Goal: Communication & Community: Answer question/provide support

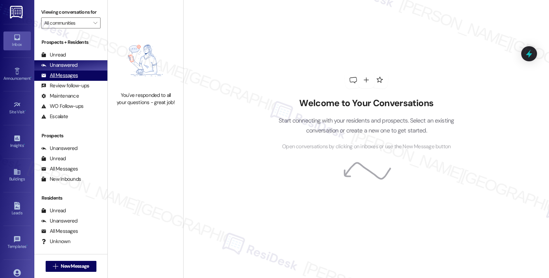
click at [67, 79] on div "All Messages" at bounding box center [59, 75] width 37 height 7
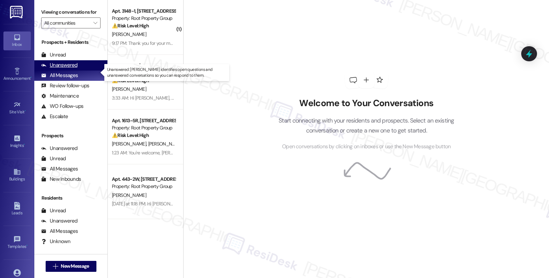
click at [71, 69] on div "Unanswered" at bounding box center [59, 65] width 36 height 7
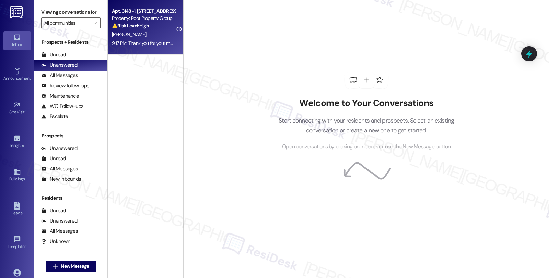
click at [150, 39] on div "9:17 PM: Thank you for your message. Our offices are currently closed, but we w…" at bounding box center [143, 43] width 65 height 9
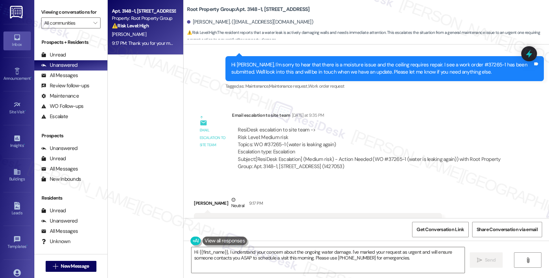
scroll to position [1439, 0]
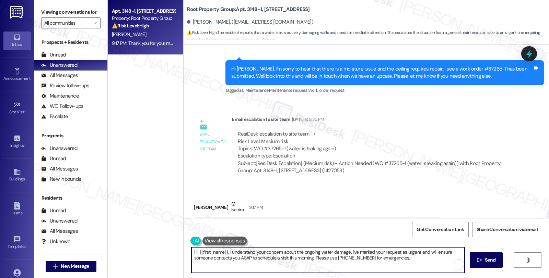
drag, startPoint x: 347, startPoint y: 252, endPoint x: 410, endPoint y: 259, distance: 63.8
click at [410, 259] on textarea "Hi {{first_name}}, I understand your concern about the ongoing water damage. I'…" at bounding box center [327, 261] width 273 height 26
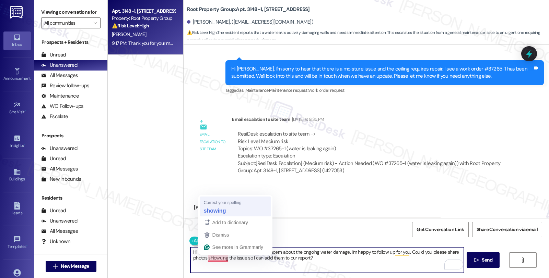
type textarea "Hi {{first_name}}, I understand your concern about the ongoing water damage. I'…"
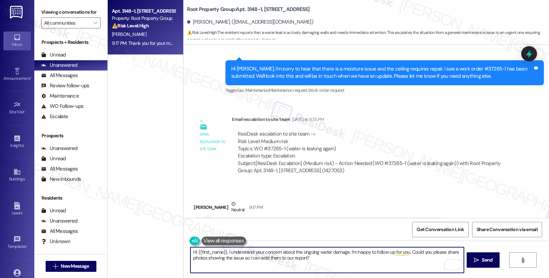
click at [317, 258] on textarea "Hi {{first_name}}, I understand your concern about the ongoing water damage. I'…" at bounding box center [326, 261] width 273 height 26
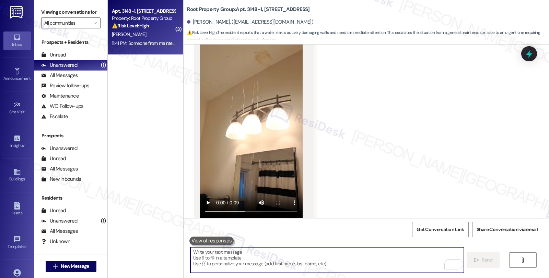
scroll to position [2108, 0]
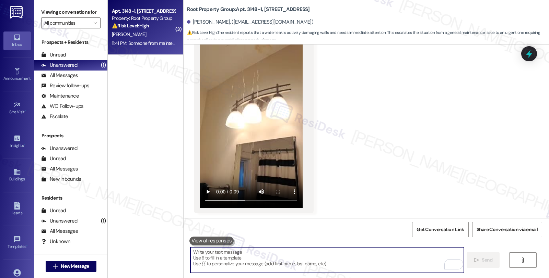
click at [246, 133] on video at bounding box center [251, 116] width 103 height 183
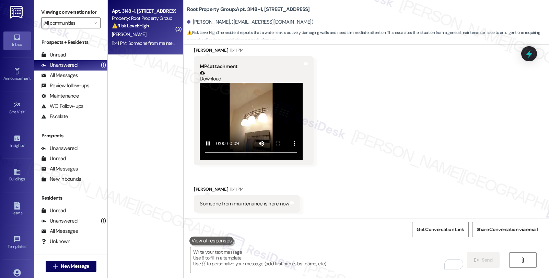
scroll to position [2049, 0]
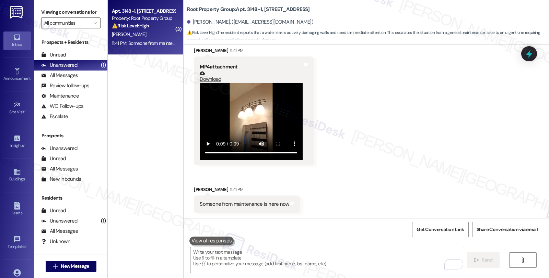
click at [331, 115] on div "Received via SMS [PERSON_NAME] 11:40 PM JPG attachment Download (Click to zoom)…" at bounding box center [365, 55] width 365 height 327
click at [217, 256] on textarea "To enrich screen reader interactions, please activate Accessibility in Grammarl…" at bounding box center [326, 261] width 273 height 26
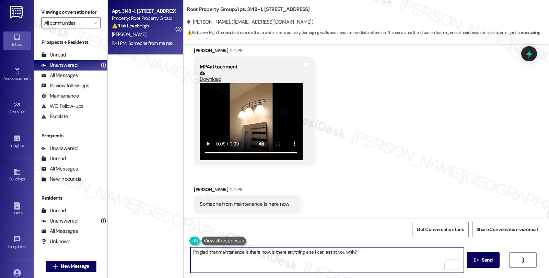
click at [366, 253] on textarea "I'm glad that maintenance is there now. Is there anything else I can assist you…" at bounding box center [326, 261] width 273 height 26
type textarea "I'm glad that maintenance is there now. Is there anything else I can assist you…"
click at [478, 257] on span " Send" at bounding box center [483, 260] width 22 height 7
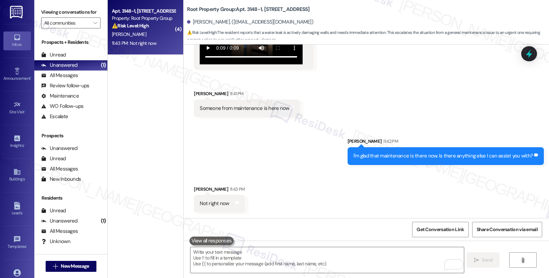
scroll to position [2251, 0]
click at [299, 255] on textarea "To enrich screen reader interactions, please activate Accessibility in Grammarl…" at bounding box center [326, 261] width 273 height 26
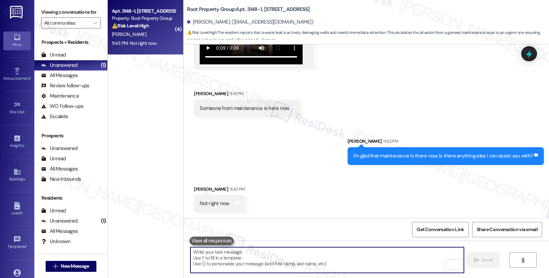
click at [247, 253] on textarea "To enrich screen reader interactions, please activate Accessibility in Grammarl…" at bounding box center [326, 261] width 273 height 26
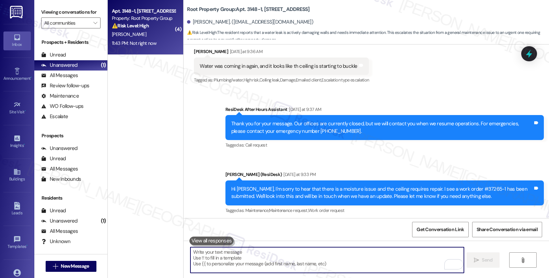
scroll to position [1261, 0]
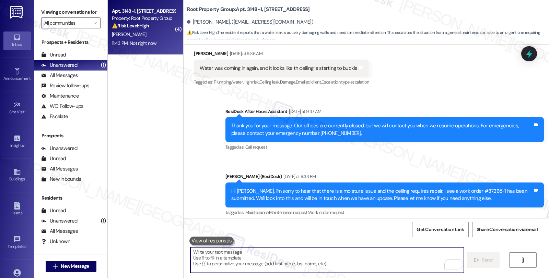
paste textarea "Should you have other concerns, please feel free to reach out. Have a great day!"
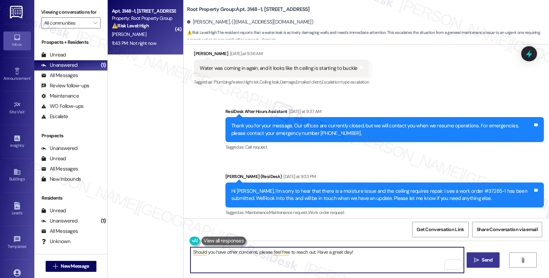
type textarea "Should you have other concerns, please feel free to reach out. Have a great day!"
click at [477, 258] on icon "" at bounding box center [476, 260] width 5 height 5
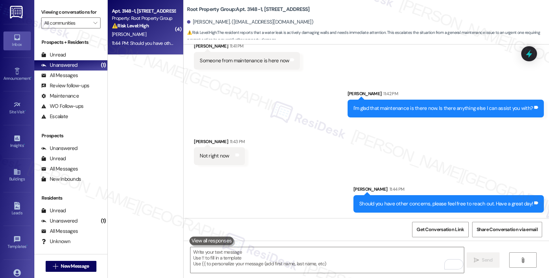
scroll to position [2299, 0]
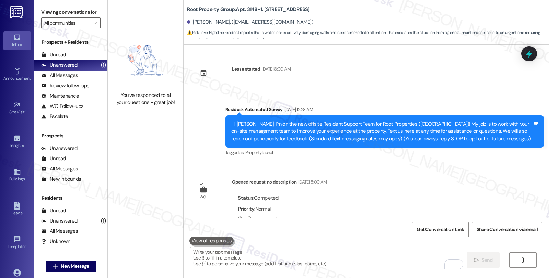
scroll to position [2299, 0]
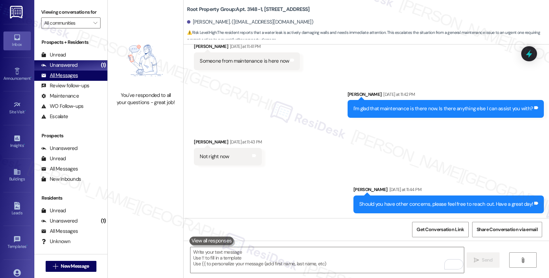
click at [69, 79] on div "All Messages" at bounding box center [59, 75] width 37 height 7
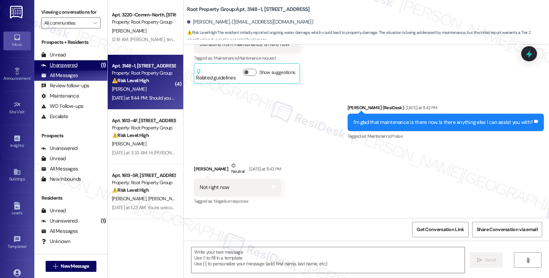
scroll to position [2227, 0]
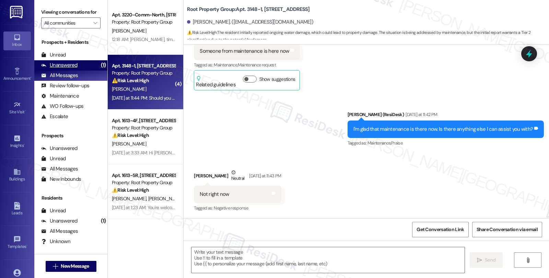
type textarea "Fetching suggested responses. Please feel free to read through the conversation…"
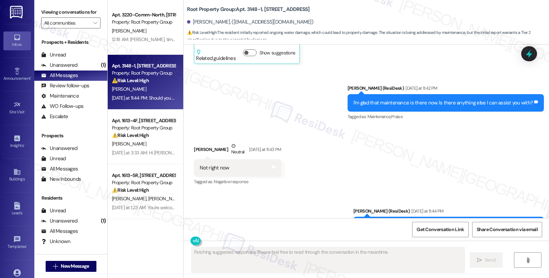
scroll to position [2285, 0]
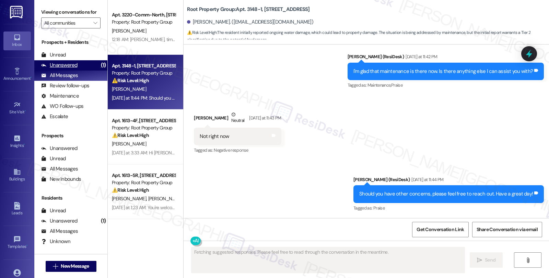
click at [78, 71] on div "Unanswered (1)" at bounding box center [70, 65] width 73 height 10
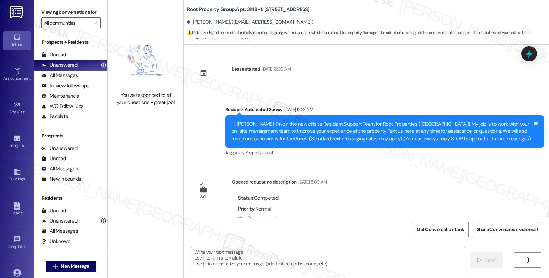
type textarea "Fetching suggested responses. Please feel free to read through the conversation…"
